Goal: Task Accomplishment & Management: Manage account settings

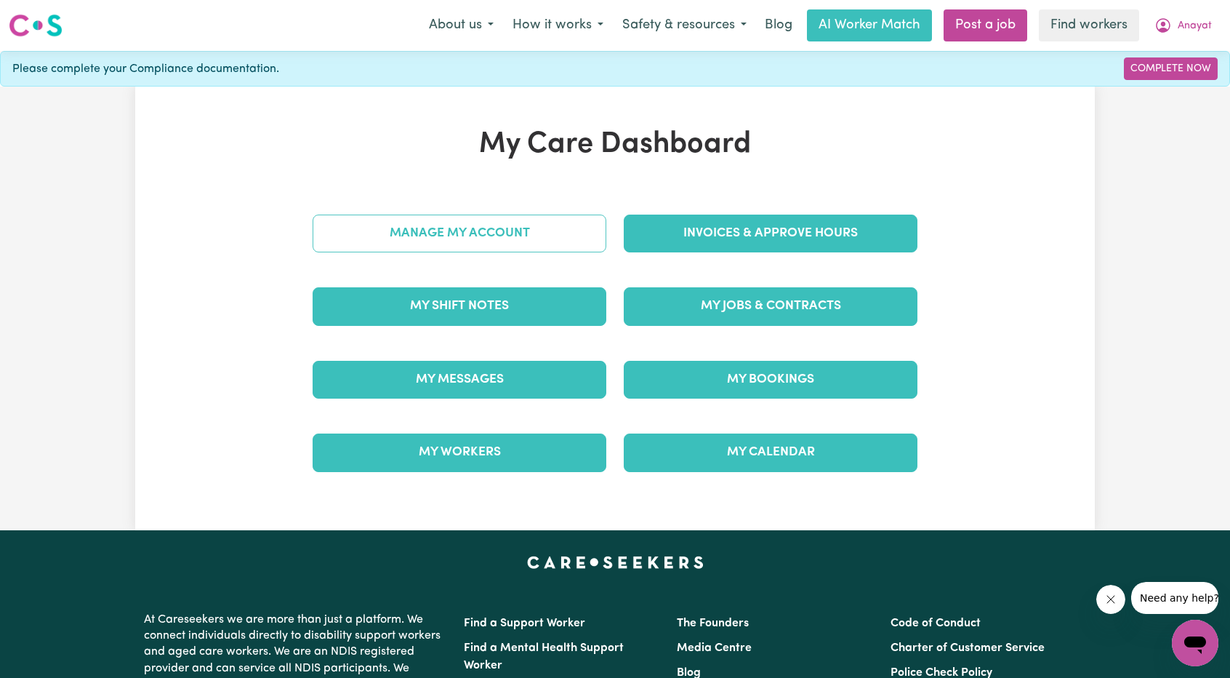
click at [364, 236] on link "Manage My Account" at bounding box center [460, 233] width 294 height 38
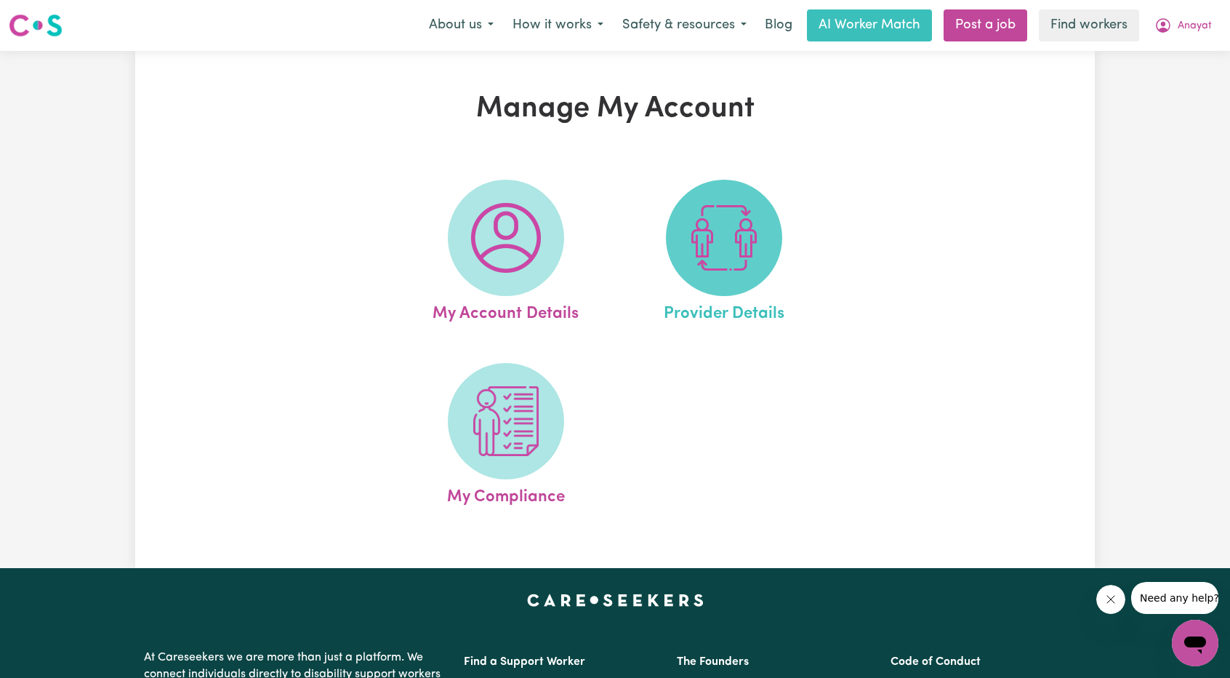
click at [754, 255] on img at bounding box center [724, 238] width 70 height 70
select select "AGED_HOME_CARE"
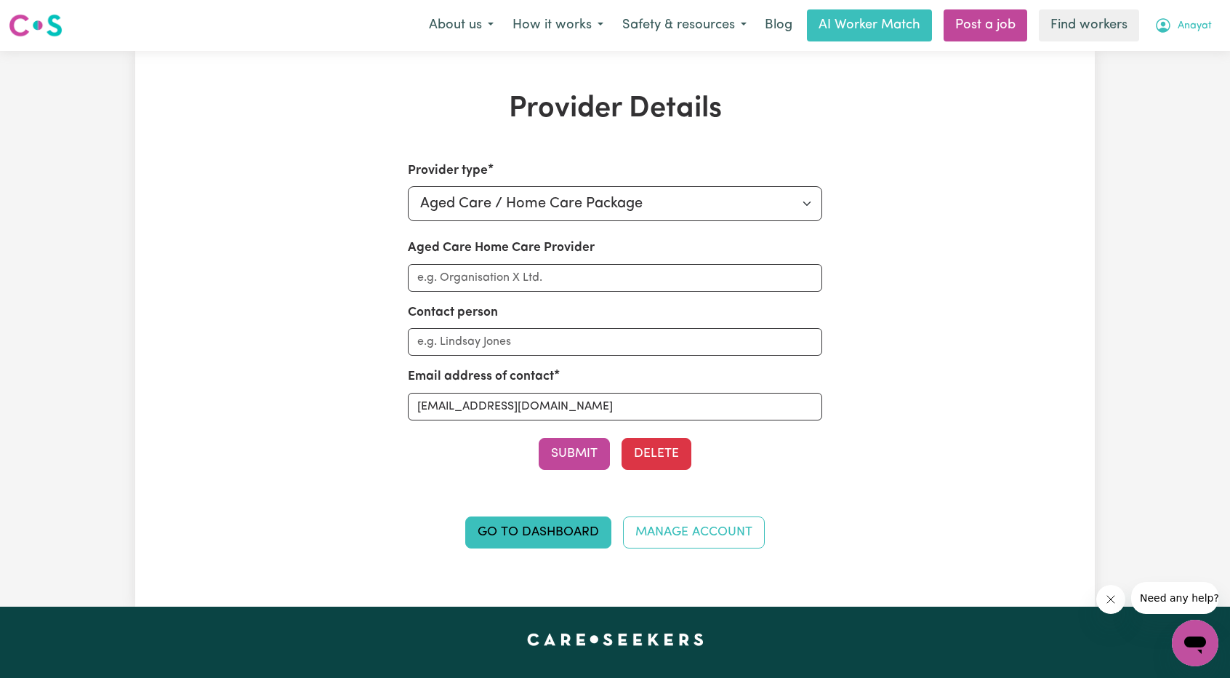
click at [1189, 24] on span "Anayat" at bounding box center [1195, 26] width 34 height 16
click at [1125, 55] on link "My Dashboard" at bounding box center [1163, 57] width 115 height 28
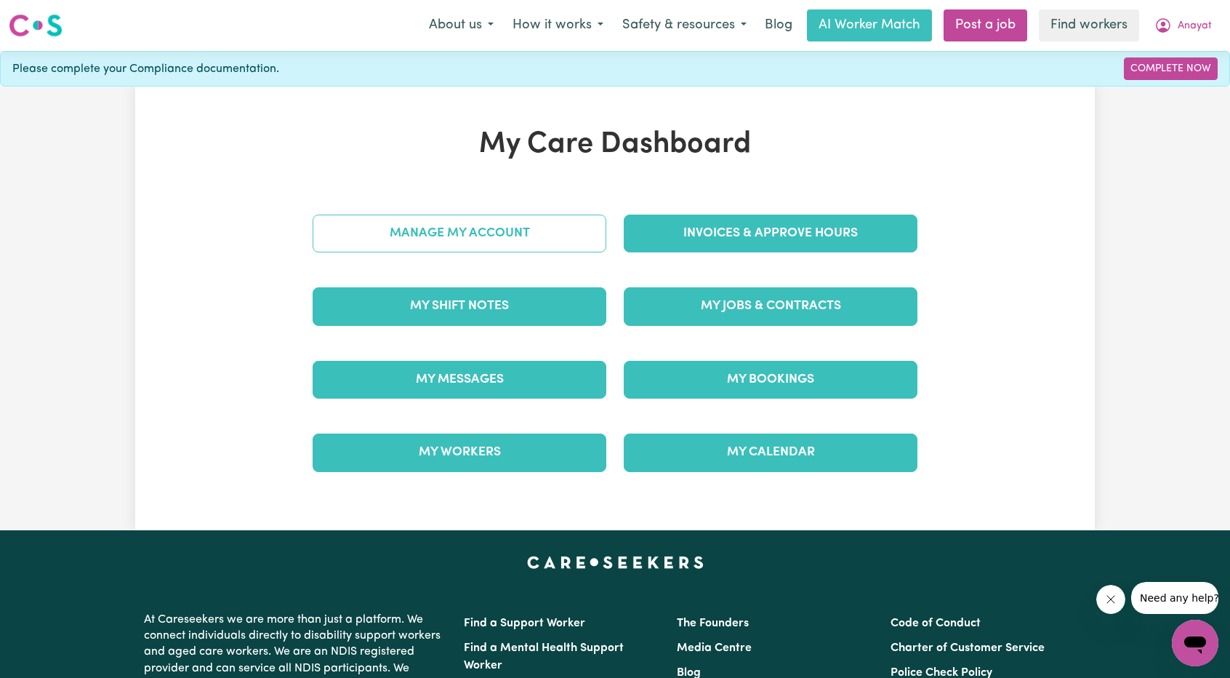
click at [502, 229] on link "Manage My Account" at bounding box center [460, 233] width 294 height 38
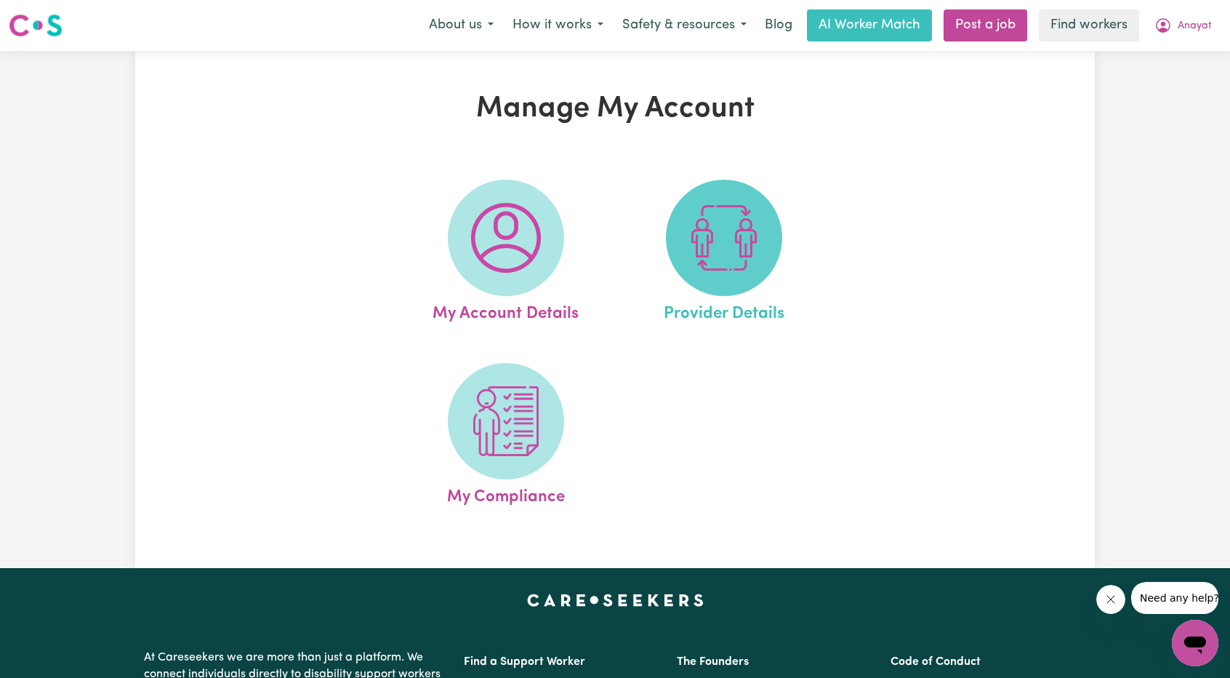
click at [694, 248] on img at bounding box center [724, 238] width 70 height 70
select select "AGED_HOME_CARE"
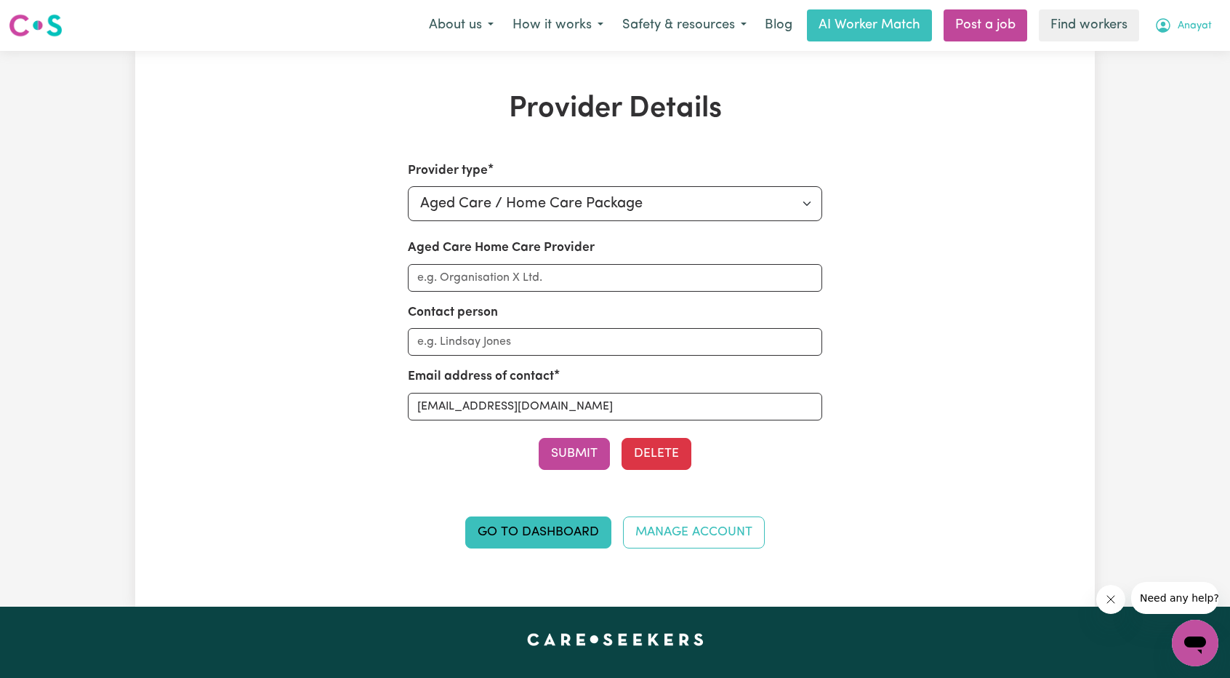
click at [1191, 21] on span "Anayat" at bounding box center [1195, 26] width 34 height 16
click at [1172, 92] on link "Logout" at bounding box center [1163, 84] width 115 height 28
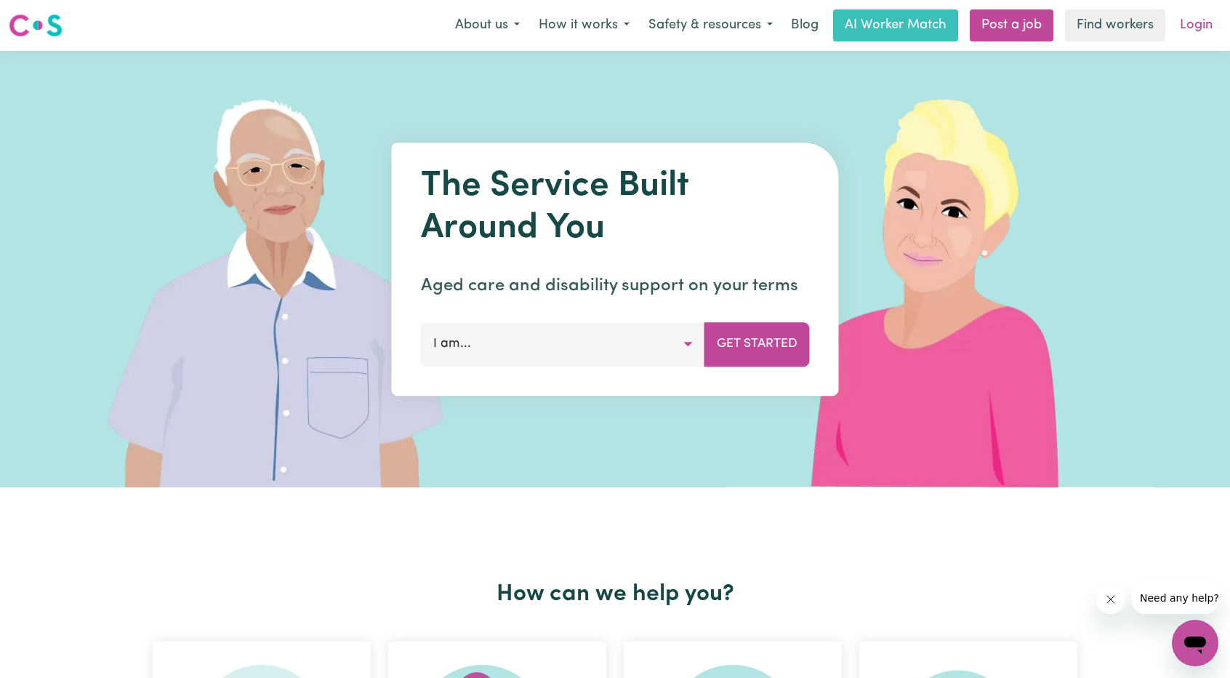
click at [1200, 33] on link "Login" at bounding box center [1196, 25] width 50 height 32
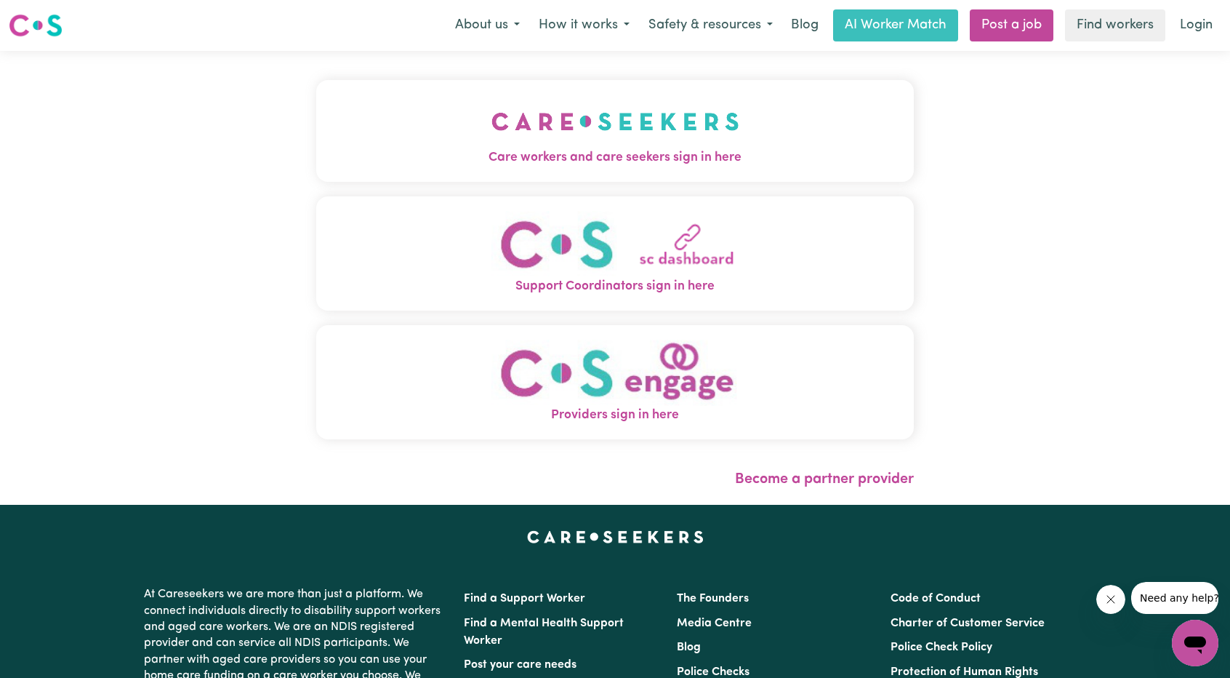
drag, startPoint x: 457, startPoint y: 92, endPoint x: 460, endPoint y: 100, distance: 8.1
click at [457, 92] on button "Care workers and care seekers sign in here" at bounding box center [615, 131] width 598 height 102
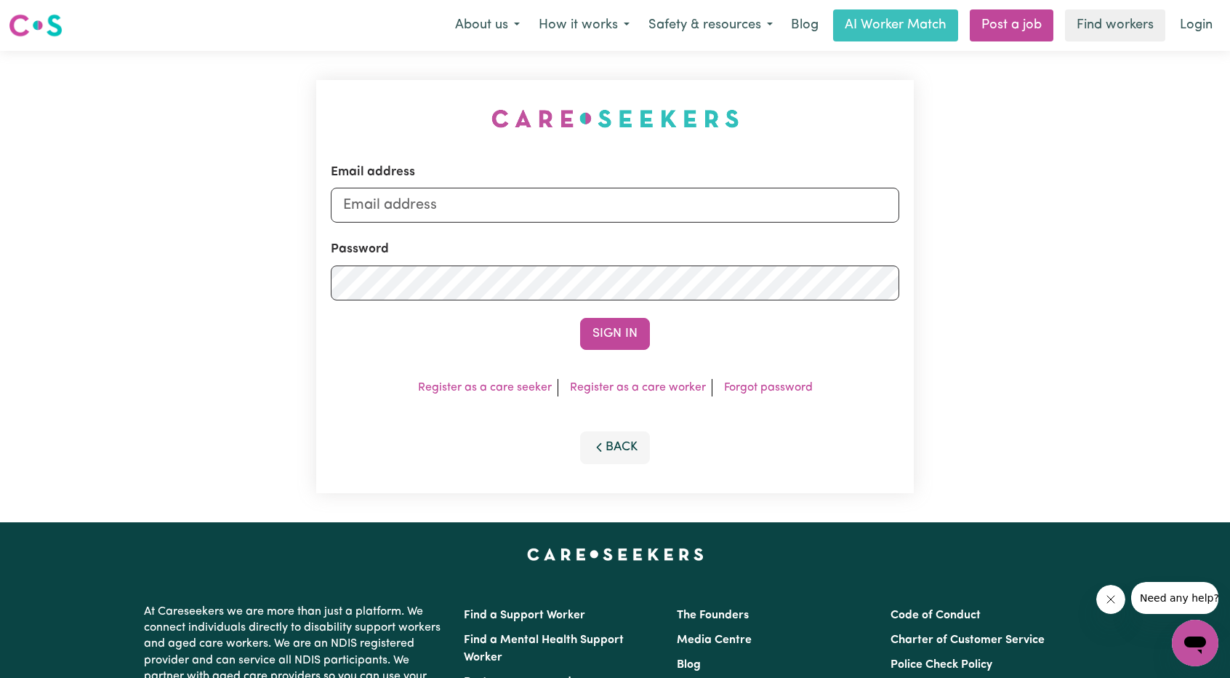
click at [476, 130] on div "Email address Password Sign In Register as a care seeker Register as a care wor…" at bounding box center [615, 286] width 615 height 471
click at [528, 205] on input "Email address" at bounding box center [615, 205] width 569 height 35
drag, startPoint x: 416, startPoint y: 209, endPoint x: 755, endPoint y: 254, distance: 341.7
click at [766, 223] on form "Email address [EMAIL_ADDRESS][PERSON_NAME][DOMAIN_NAME] Password Sign In" at bounding box center [615, 256] width 569 height 187
type input "superuser~[EMAIL_ADDRESS][DOMAIN_NAME]"
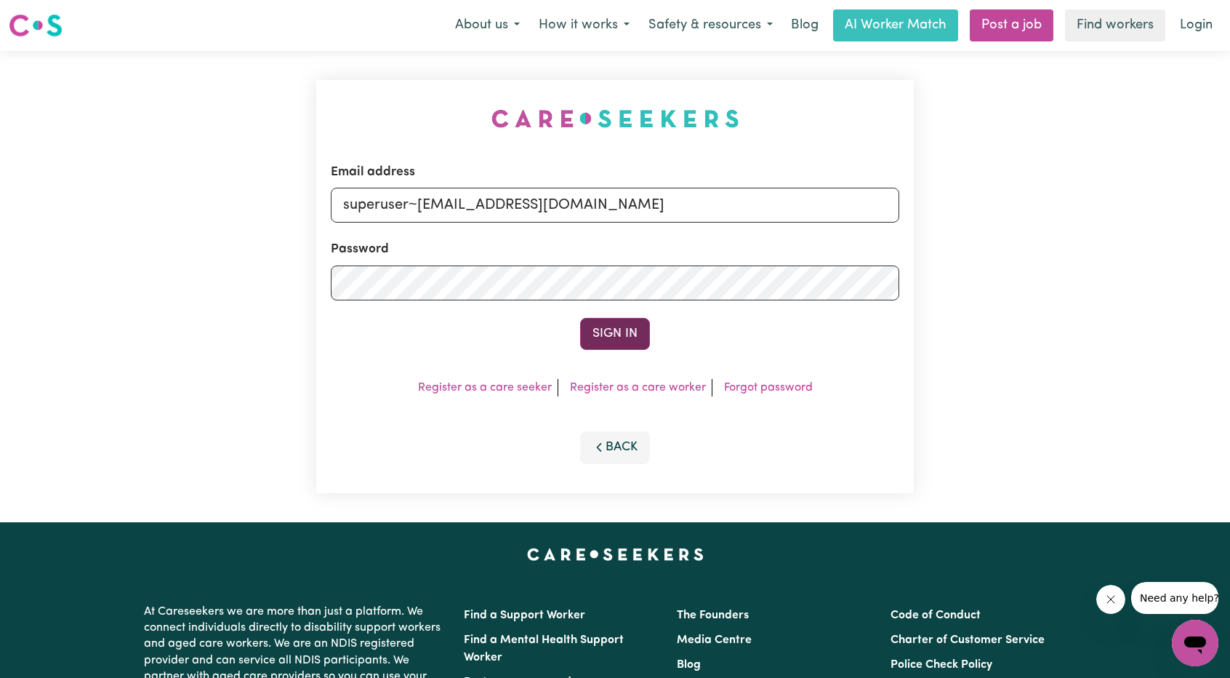
click at [612, 333] on button "Sign In" at bounding box center [615, 334] width 70 height 32
